Goal: Communication & Community: Share content

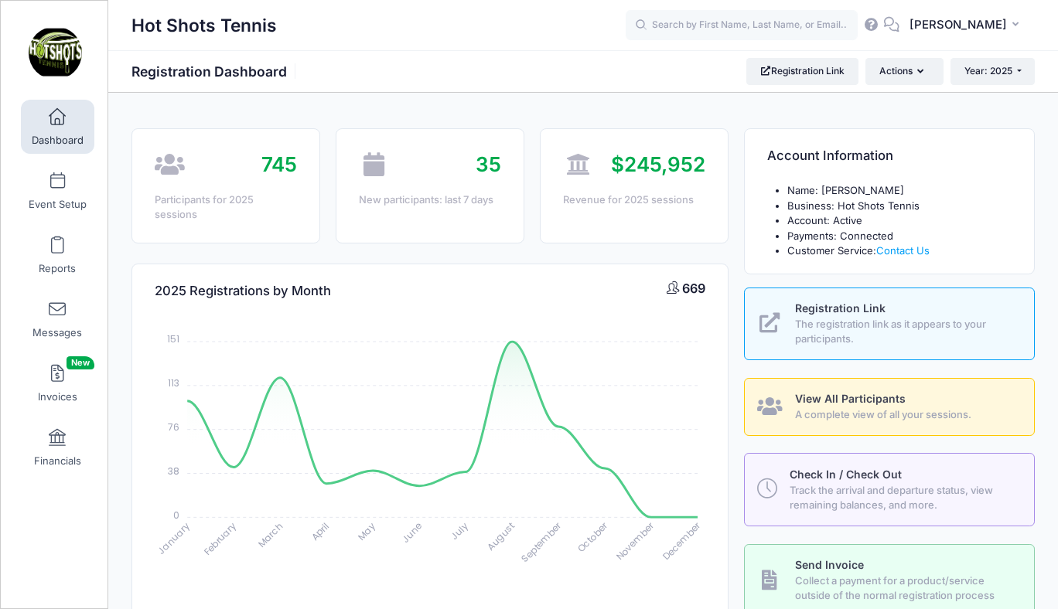
select select
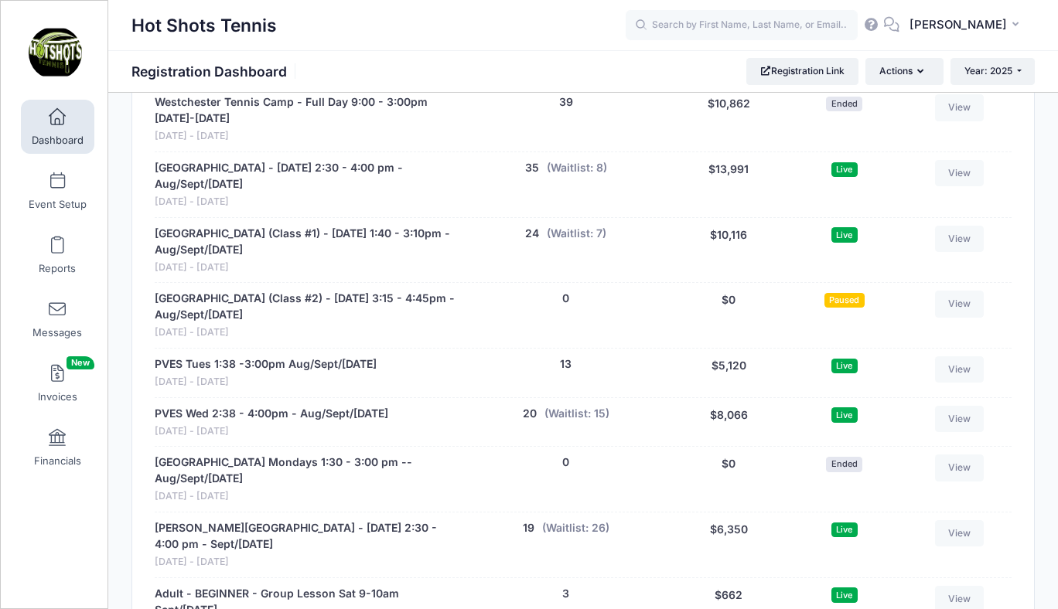
scroll to position [3026, 0]
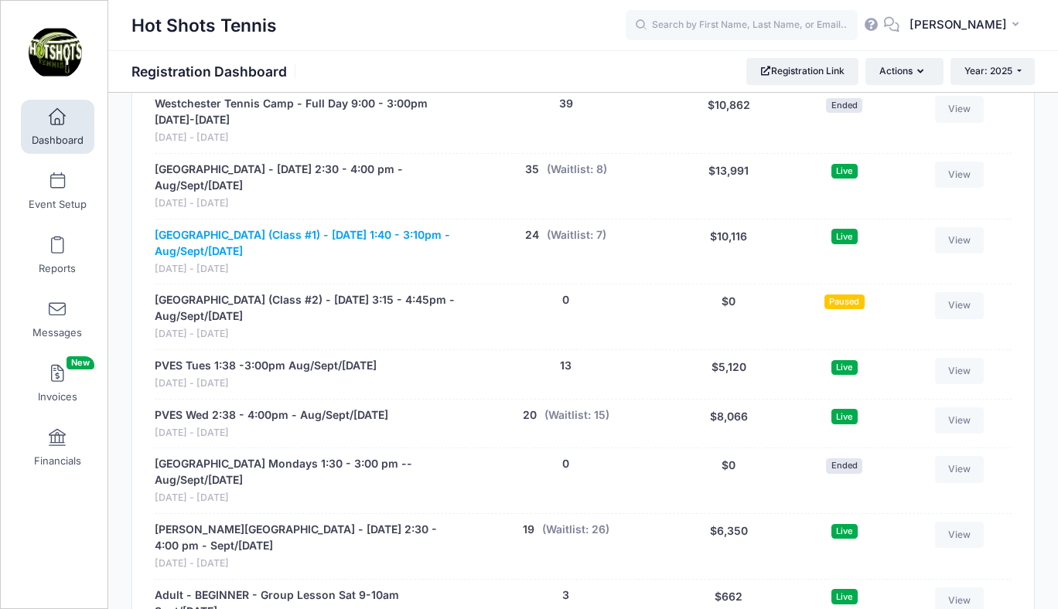
click at [244, 227] on link "[GEOGRAPHIC_DATA] (Class #1) - [DATE] 1:40 - 3:10pm - Aug/Sept/[DATE]" at bounding box center [305, 243] width 301 height 32
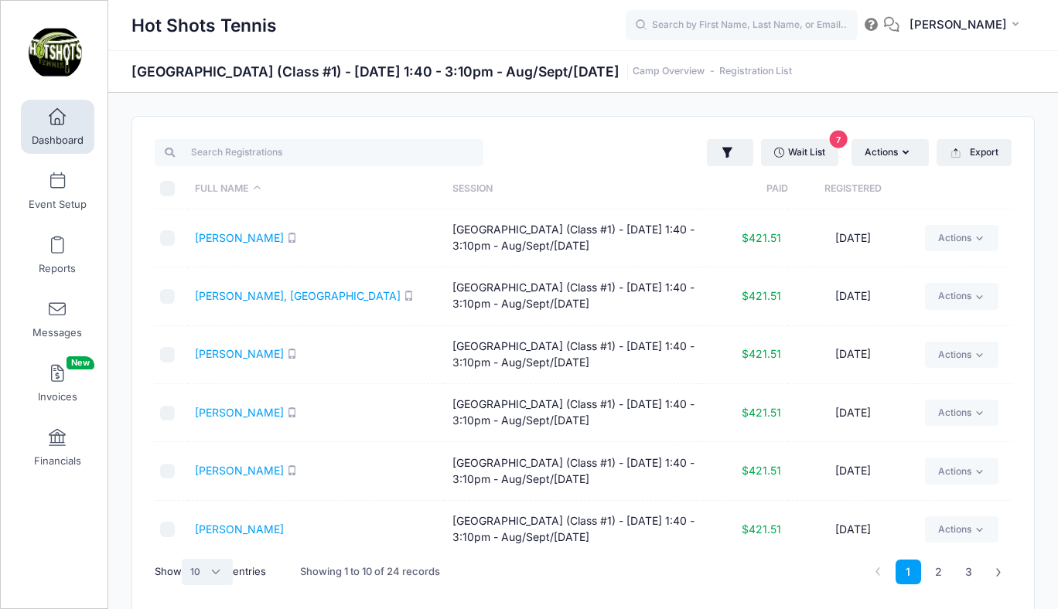
click at [213, 571] on select "All 10 25 50" at bounding box center [207, 572] width 51 height 26
select select "25"
click at [184, 559] on select "All 10 25 50" at bounding box center [207, 572] width 51 height 26
click at [168, 189] on input "\a \a \a \a" at bounding box center [167, 188] width 15 height 15
checkbox input "true"
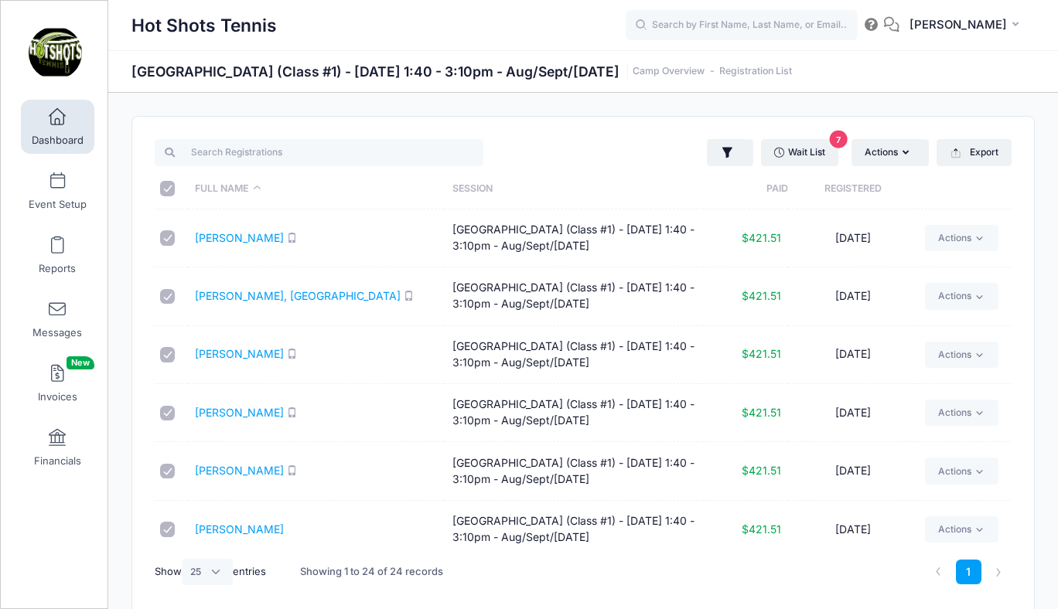
checkbox input "true"
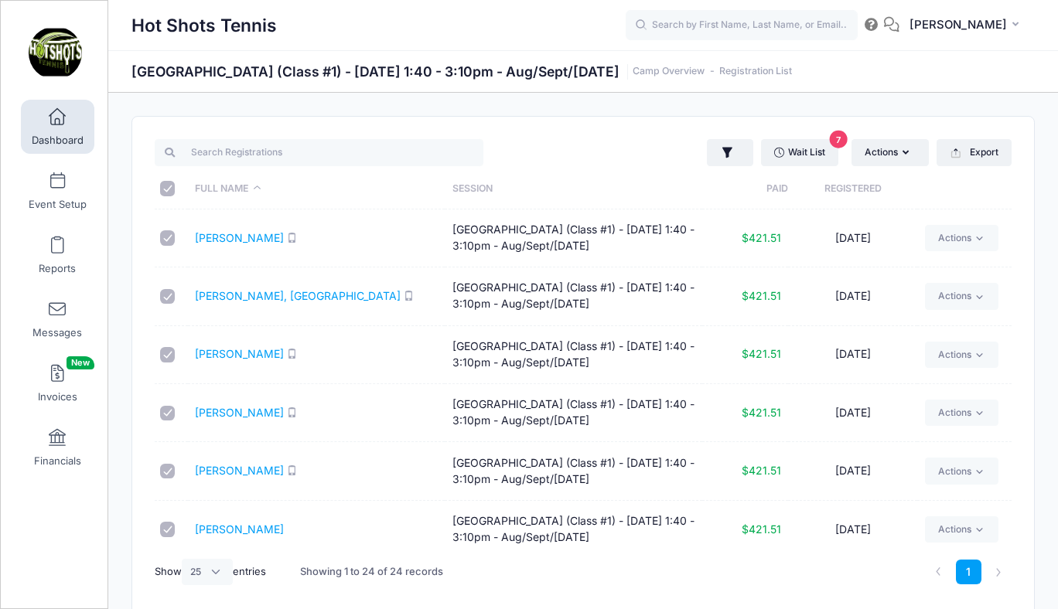
checkbox input "true"
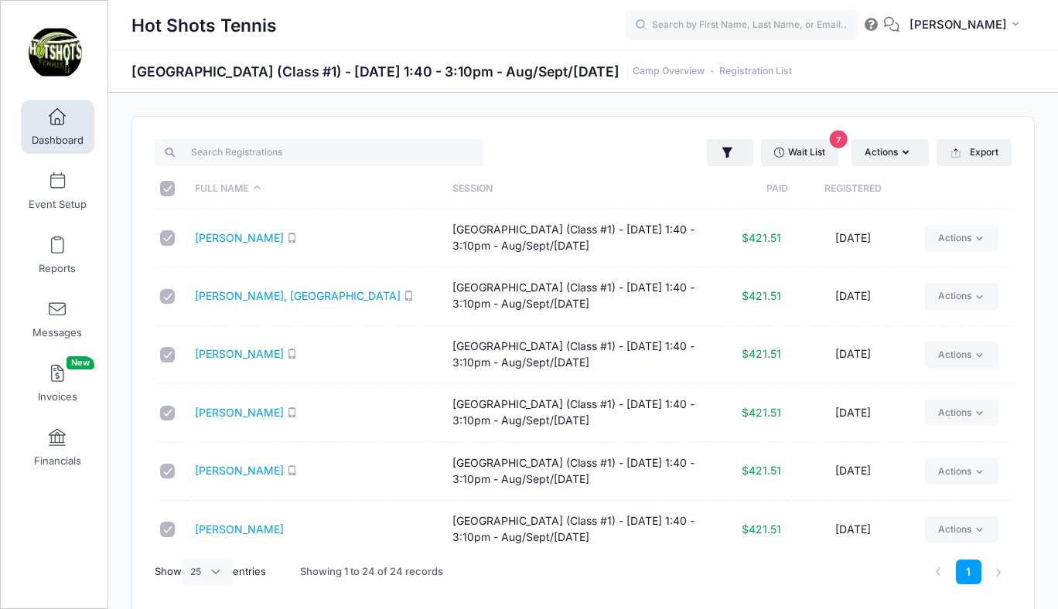
checkbox input "true"
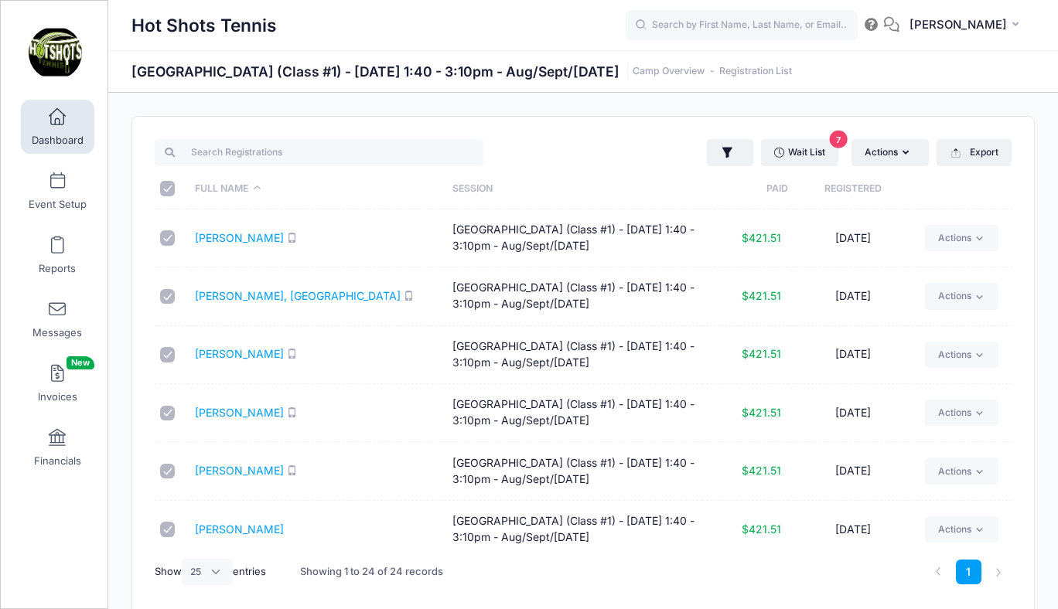
checkbox input "true"
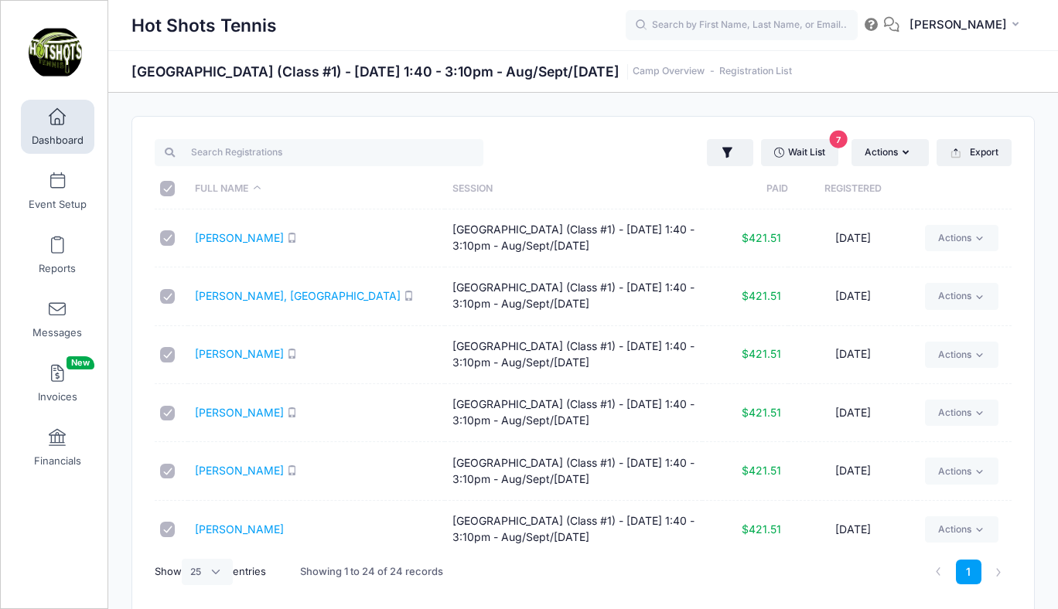
checkbox input "true"
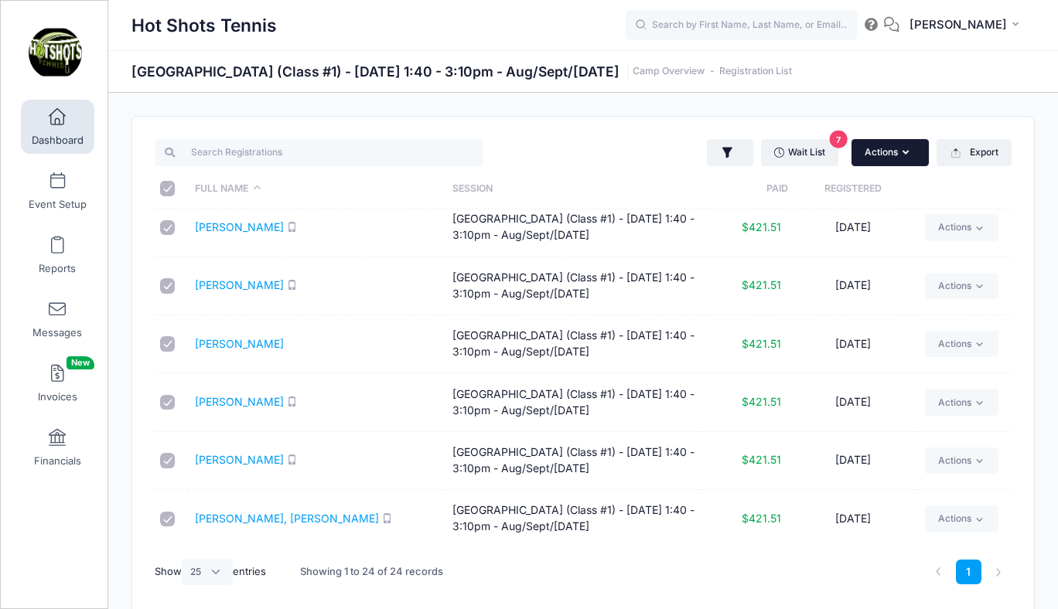
click at [883, 146] on button "Actions" at bounding box center [890, 152] width 77 height 26
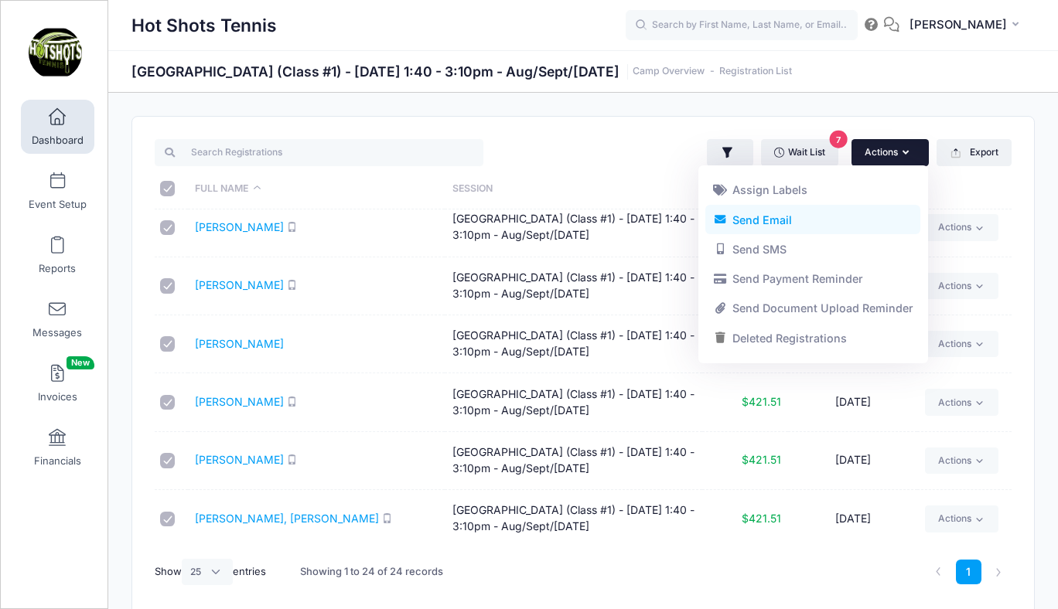
click at [777, 222] on link "Send Email" at bounding box center [812, 219] width 215 height 29
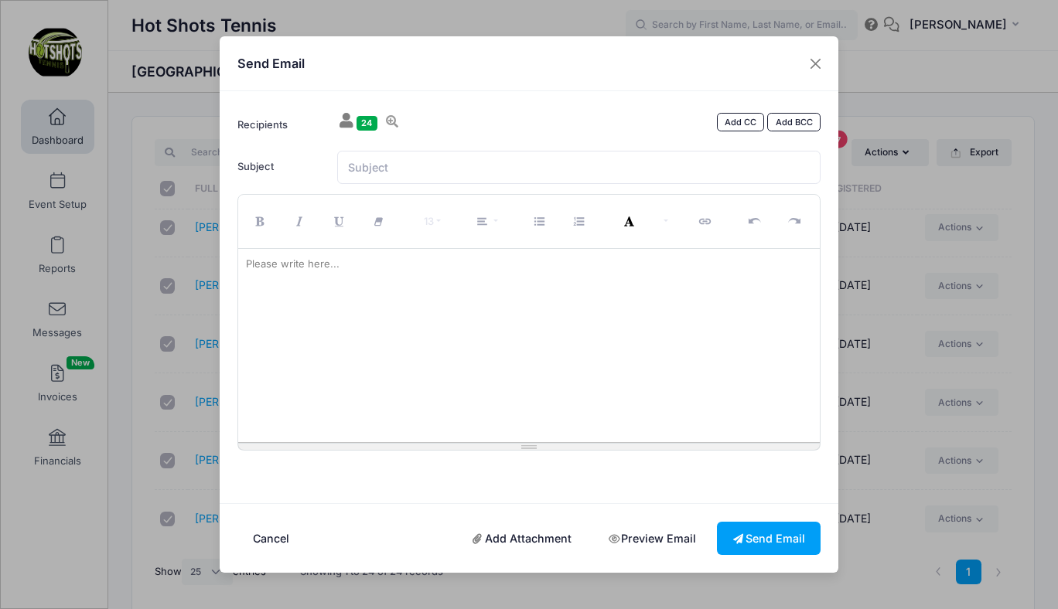
click at [425, 308] on div at bounding box center [529, 345] width 582 height 193
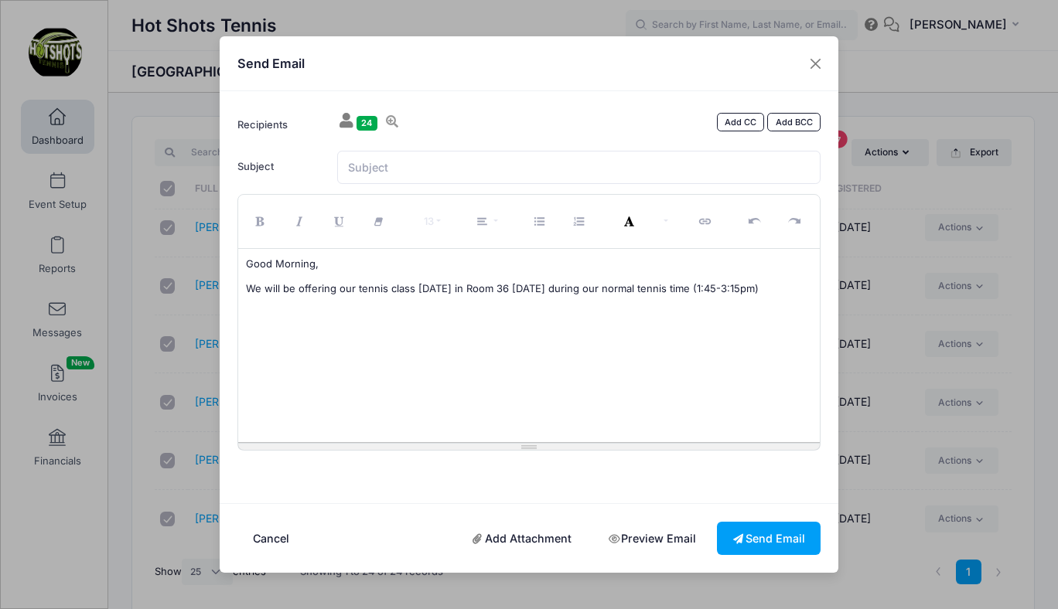
click at [694, 290] on p "We will be offering our tennis class [DATE] in Room 36 [DATE] during our normal…" at bounding box center [529, 289] width 567 height 15
click at [717, 289] on p "We will be offering our tennis class [DATE] in Room 36 [DATE] during our normal…" at bounding box center [529, 289] width 567 height 15
click at [742, 289] on p "We will be offering our tennis class [DATE] in Room 36 [DATE] during our normal…" at bounding box center [529, 289] width 567 height 15
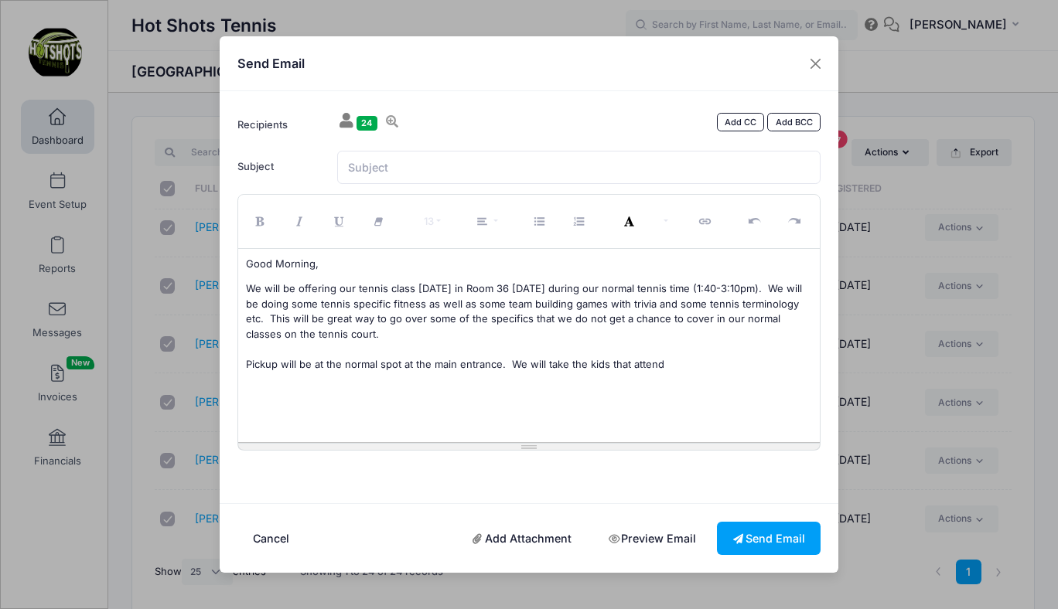
click at [565, 366] on p "We will be offering our tennis class [DATE] in Room 36 [DATE] during our normal…" at bounding box center [529, 327] width 567 height 90
click at [674, 365] on p "We will be offering our tennis class [DATE] in Room 36 [DATE] during our normal…" at bounding box center [529, 327] width 567 height 90
drag, startPoint x: 510, startPoint y: 365, endPoint x: 516, endPoint y: 382, distance: 17.9
click at [516, 382] on p "We will be offering our tennis class [DATE] in Room 36 [DATE] during our normal…" at bounding box center [529, 335] width 567 height 106
click at [500, 388] on div "Good Morning, We will be offering our tennis class [DATE] in Room 36 [DATE] dur…" at bounding box center [529, 345] width 582 height 193
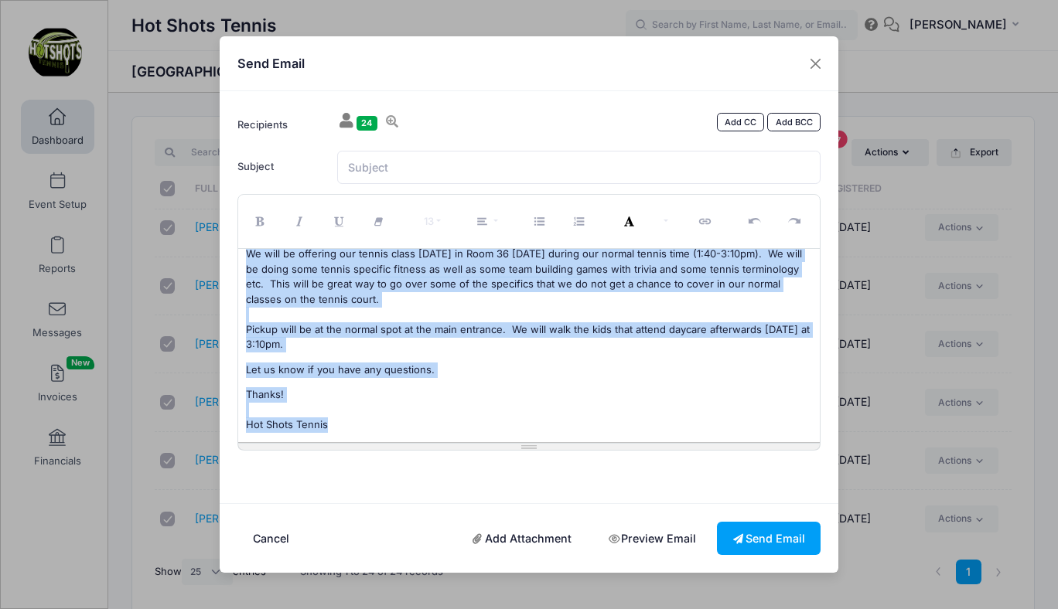
scroll to position [43, 0]
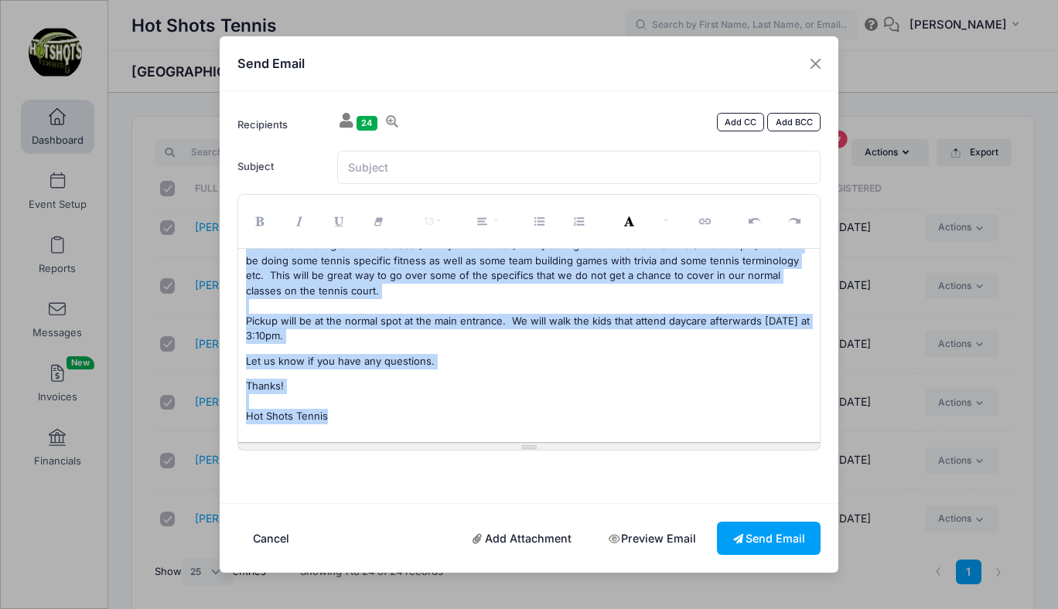
drag, startPoint x: 247, startPoint y: 261, endPoint x: 320, endPoint y: 451, distance: 203.2
click at [320, 451] on form "Recipients 24 Add CC Add BCC [PERSON_NAME]; [PERSON_NAME], [PERSON_NAME]; [PERS…" at bounding box center [529, 297] width 599 height 377
copy div "Good Morning, We will be offering our tennis class [DATE] in Room 36 [DATE] dur…"
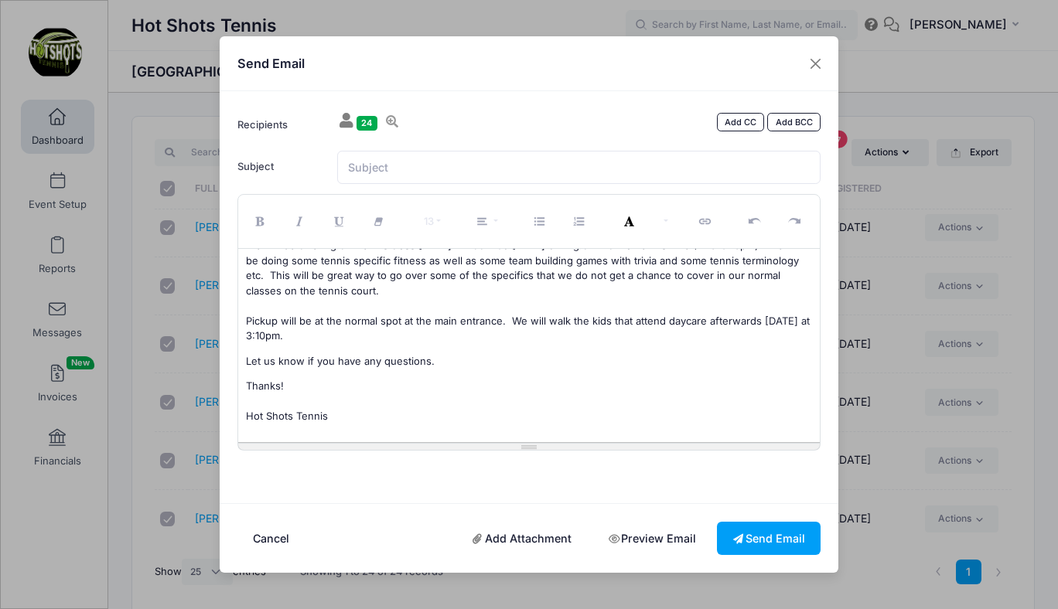
scroll to position [0, 0]
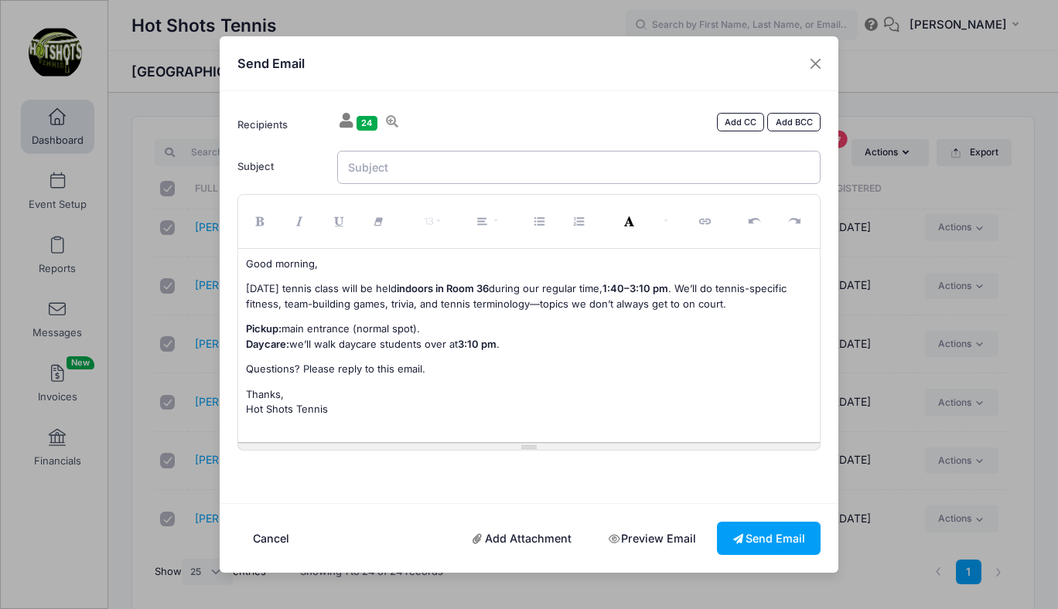
click at [439, 169] on input "Subject" at bounding box center [579, 167] width 484 height 33
type input "Broadway Tennis [DATE] - Indoors"
click at [762, 533] on button "Send Email" at bounding box center [769, 538] width 104 height 33
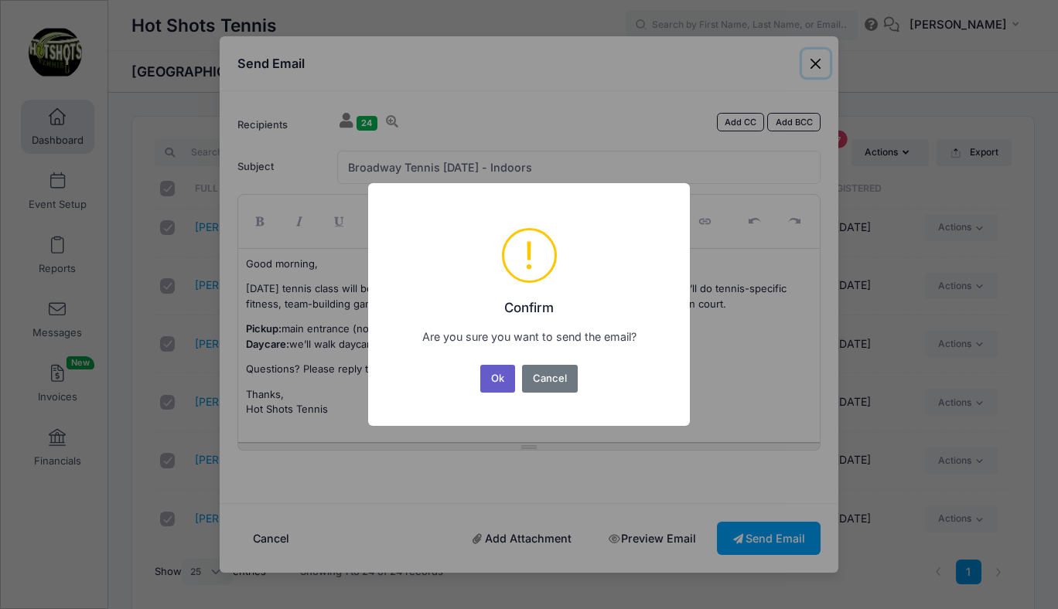
click at [493, 372] on button "Ok" at bounding box center [498, 379] width 36 height 28
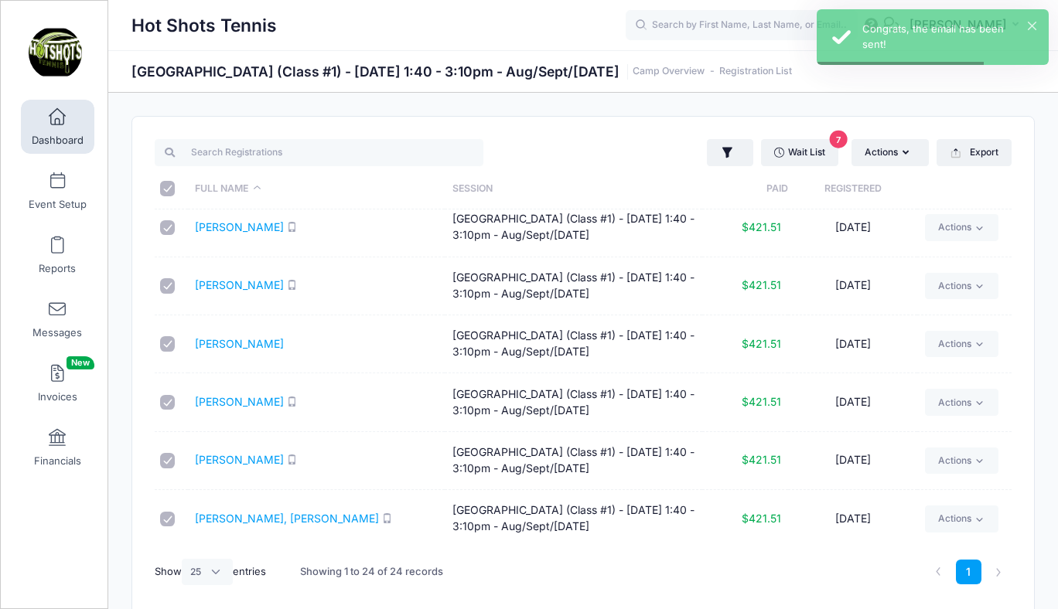
click at [60, 129] on link "Dashboard" at bounding box center [57, 127] width 73 height 54
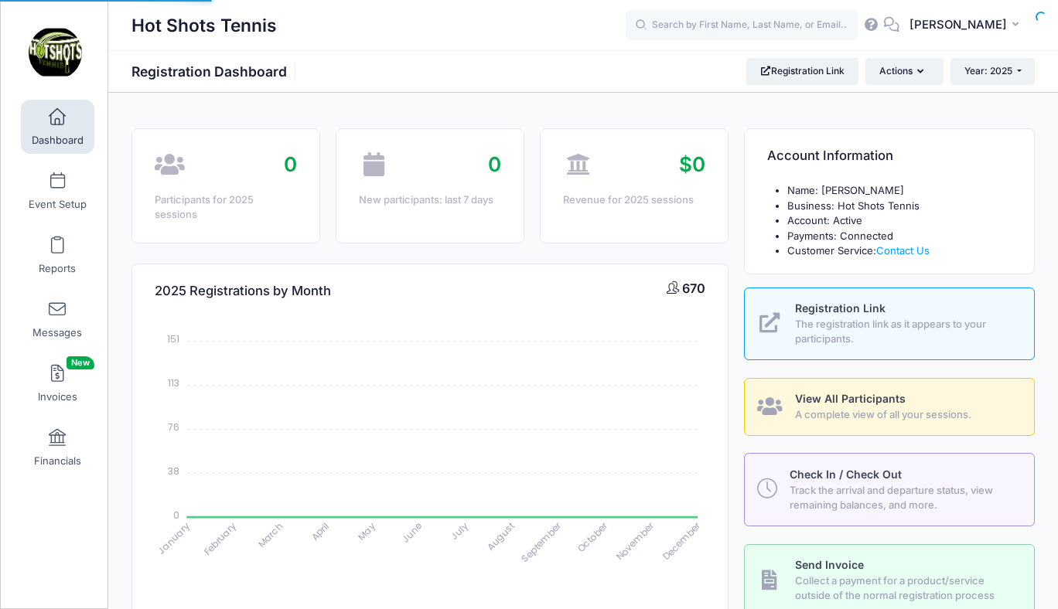
select select
